Goal: Information Seeking & Learning: Learn about a topic

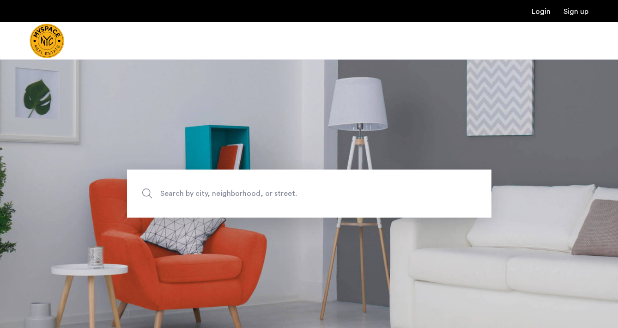
click at [182, 188] on span "Search by city, neighborhood, or street." at bounding box center [287, 193] width 255 height 12
click at [182, 188] on input "Search by city, neighborhood, or street." at bounding box center [309, 193] width 364 height 48
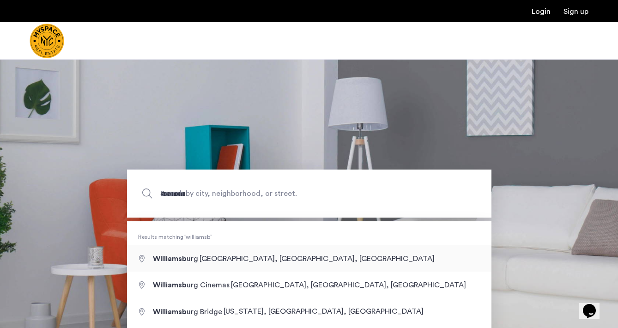
type input "**********"
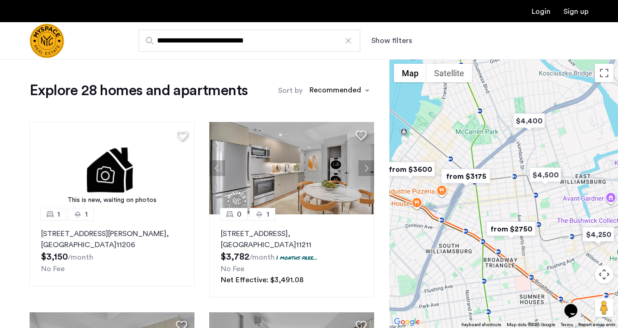
click at [251, 108] on div "Explore 28 homes and apartments Sort by Recommended This is new, waiting on pho…" at bounding box center [202, 254] width 344 height 346
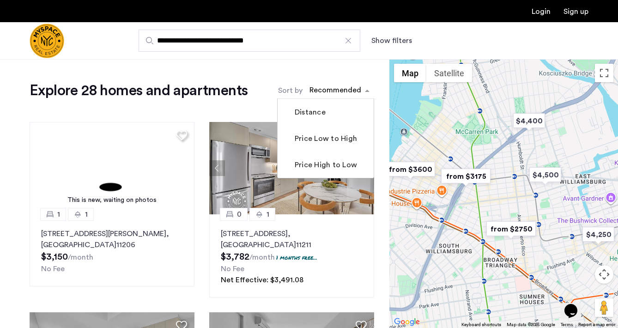
click at [363, 91] on span "sort-apartment" at bounding box center [368, 90] width 12 height 11
click at [380, 98] on div "Explore 28 homes and apartments Sort by Recommended Distance Price Low to High …" at bounding box center [194, 273] width 389 height 428
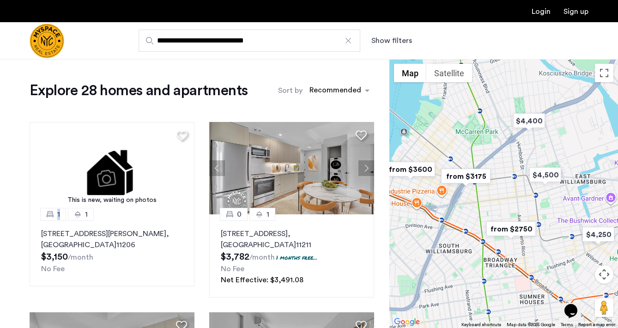
click at [380, 98] on div "Explore 28 homes and apartments Sort by Recommended This is new, waiting on pho…" at bounding box center [194, 273] width 389 height 428
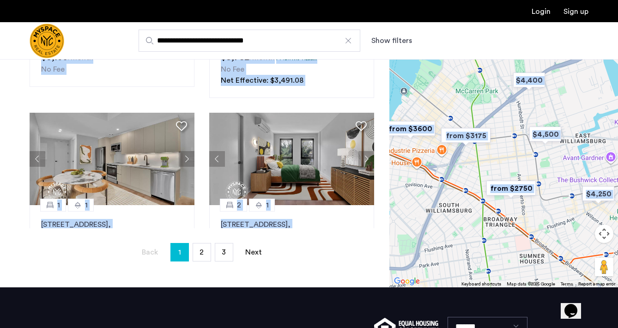
scroll to position [204, 0]
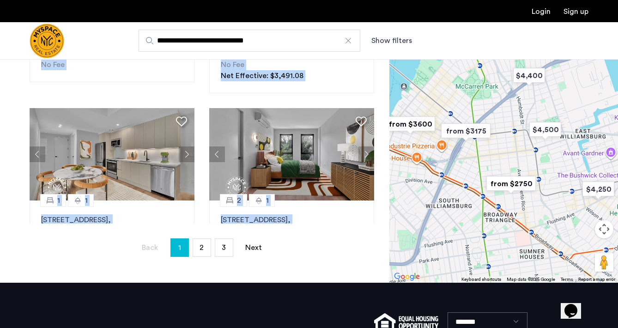
drag, startPoint x: 380, startPoint y: 98, endPoint x: 290, endPoint y: 235, distance: 163.9
click at [290, 235] on div "Explore 28 homes and apartments Sort by Recommended This is new, waiting on pho…" at bounding box center [194, 69] width 389 height 428
click at [274, 259] on div "Explore 28 homes and apartments Sort by Recommended This is new, waiting on pho…" at bounding box center [194, 69] width 389 height 428
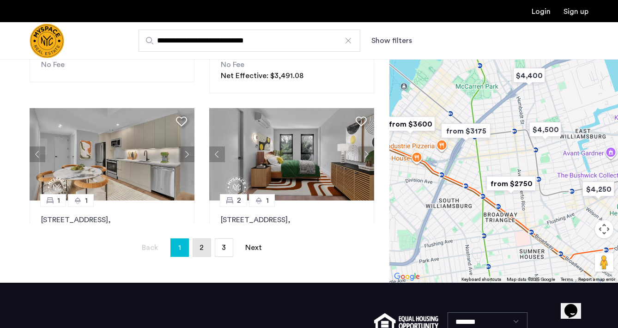
click at [197, 251] on link "page 2" at bounding box center [202, 248] width 18 height 18
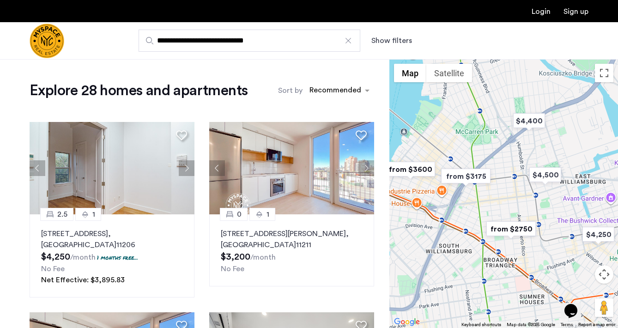
click at [307, 107] on div "Explore 28 homes and apartments Sort by Recommended 2.5 [GEOGRAPHIC_DATA][STREE…" at bounding box center [202, 254] width 344 height 346
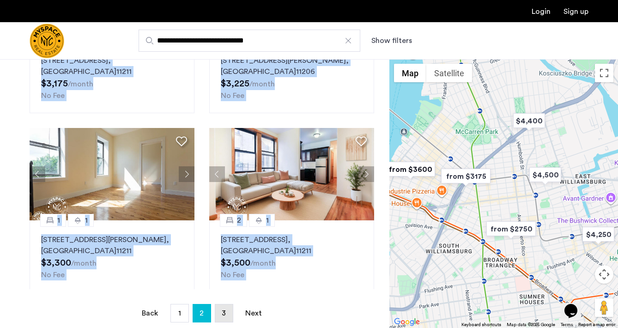
scroll to position [152, 0]
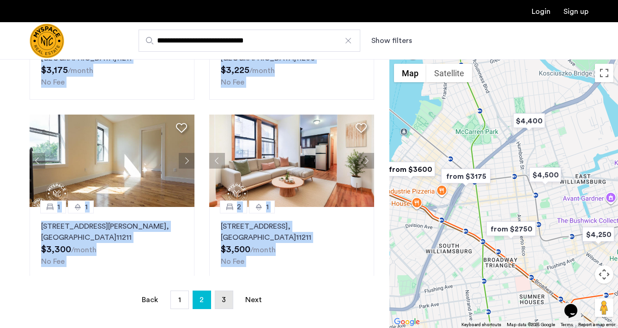
drag, startPoint x: 307, startPoint y: 107, endPoint x: 221, endPoint y: 297, distance: 208.3
click at [221, 297] on div "Explore 28 homes and apartments Sort by Recommended 2.5 [GEOGRAPHIC_DATA][STREE…" at bounding box center [194, 121] width 389 height 428
click at [214, 297] on ul "Back page 2 / 3 page 1 You're on page 2 page 3 Next page" at bounding box center [202, 299] width 344 height 18
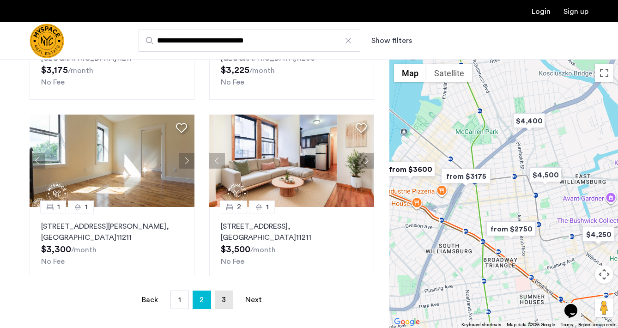
click at [219, 298] on link "page 3" at bounding box center [224, 300] width 18 height 18
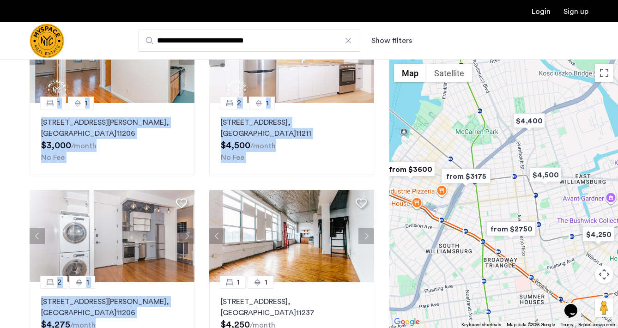
scroll to position [243, 0]
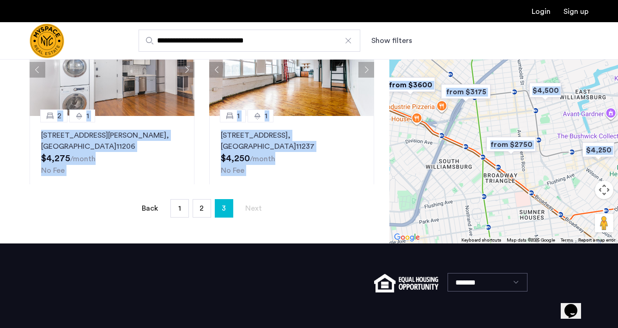
drag, startPoint x: 286, startPoint y: 94, endPoint x: 224, endPoint y: 261, distance: 178.0
click at [224, 261] on app-root "**********" at bounding box center [309, 67] width 618 height 621
